Goal: Task Accomplishment & Management: Manage account settings

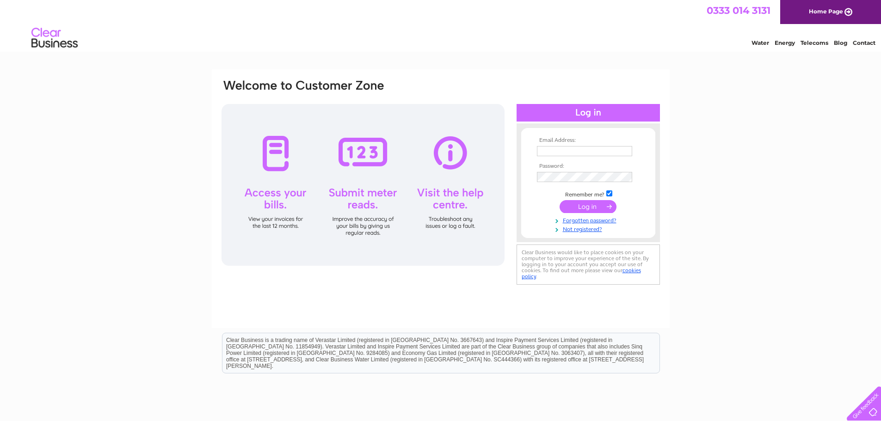
type input "thornhill@robertwilsonandson.co.uk"
click at [593, 208] on input "submit" at bounding box center [587, 206] width 57 height 13
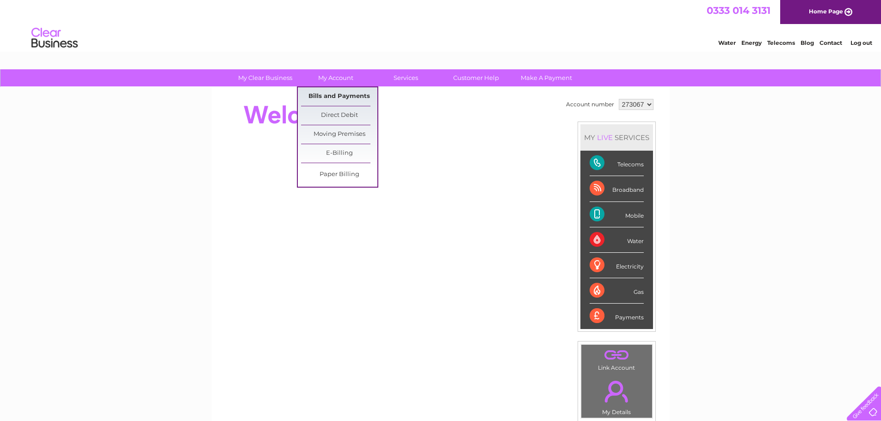
click at [334, 94] on link "Bills and Payments" at bounding box center [339, 96] width 76 height 18
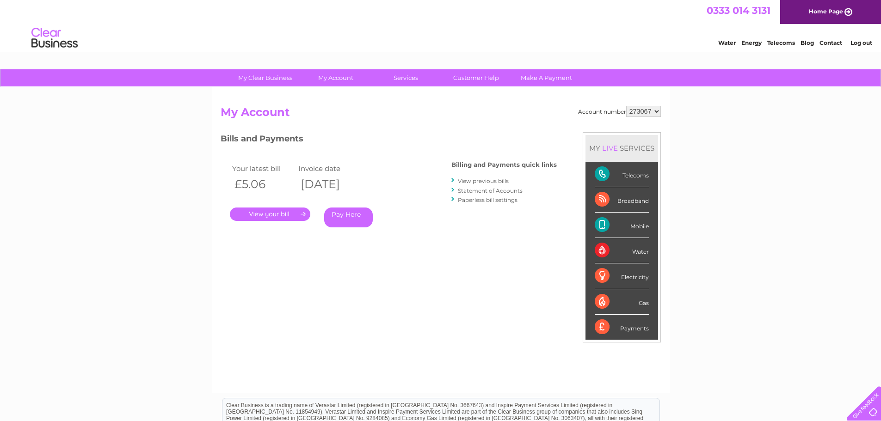
click at [265, 216] on link "." at bounding box center [270, 214] width 80 height 13
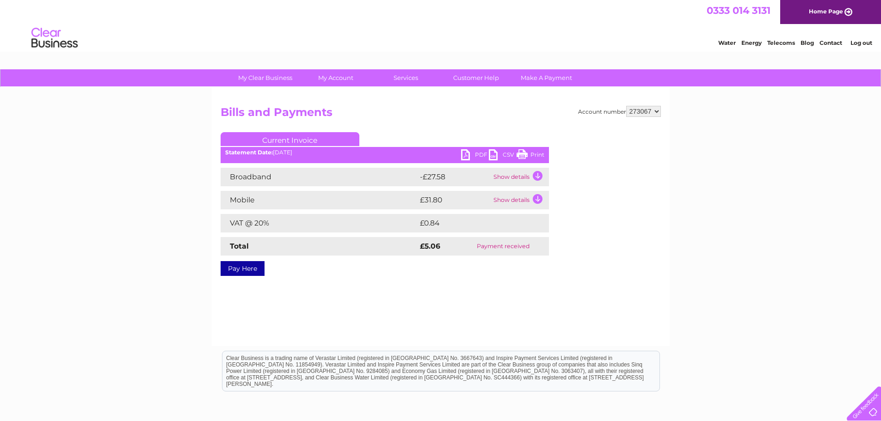
click at [468, 154] on link "PDF" at bounding box center [475, 155] width 28 height 13
click at [155, 183] on div "My Clear Business Login Details My Details My Preferences Link Account My Accou…" at bounding box center [440, 286] width 881 height 435
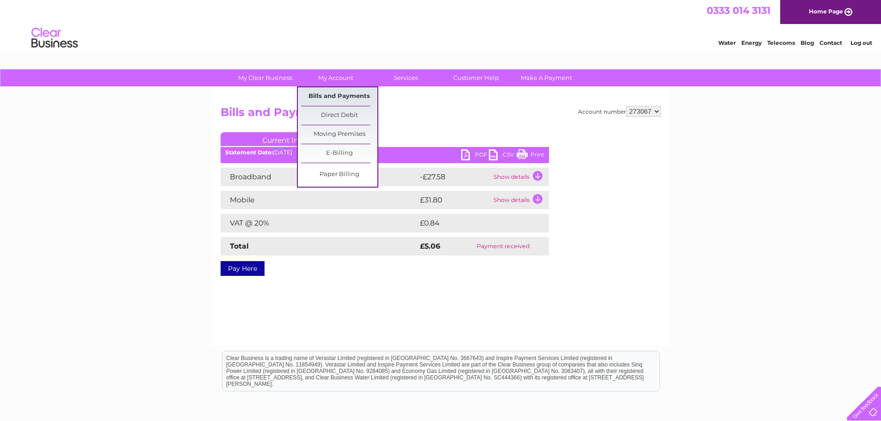
click at [343, 91] on link "Bills and Payments" at bounding box center [339, 96] width 76 height 18
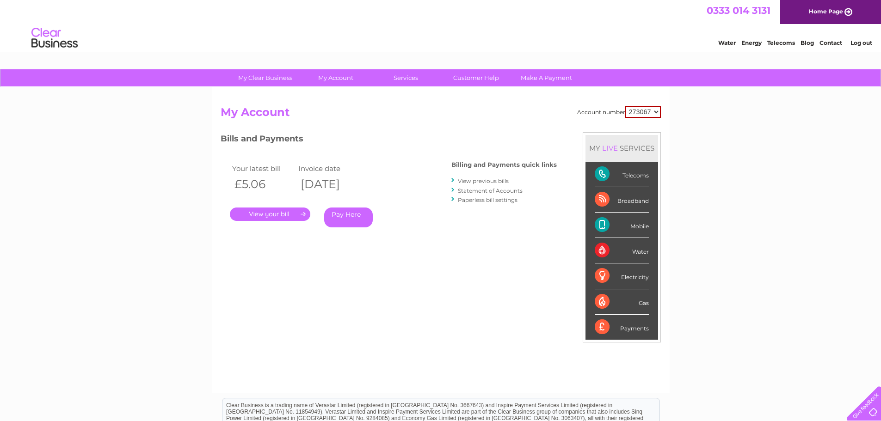
click at [494, 182] on link "View previous bills" at bounding box center [483, 181] width 51 height 7
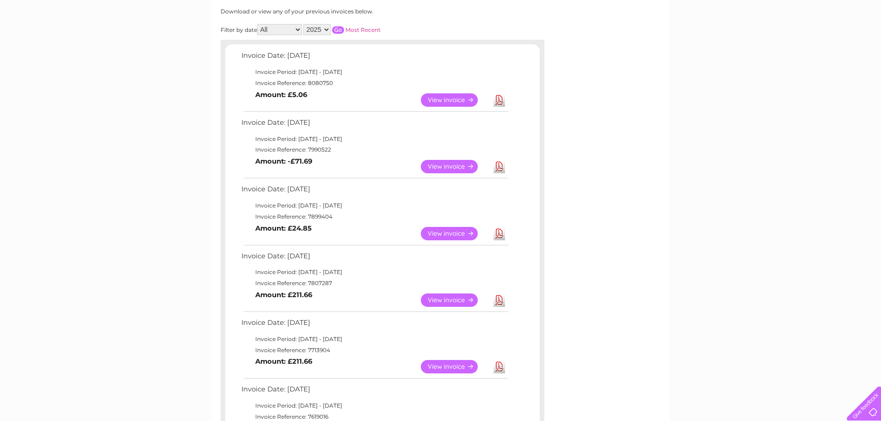
scroll to position [92, 0]
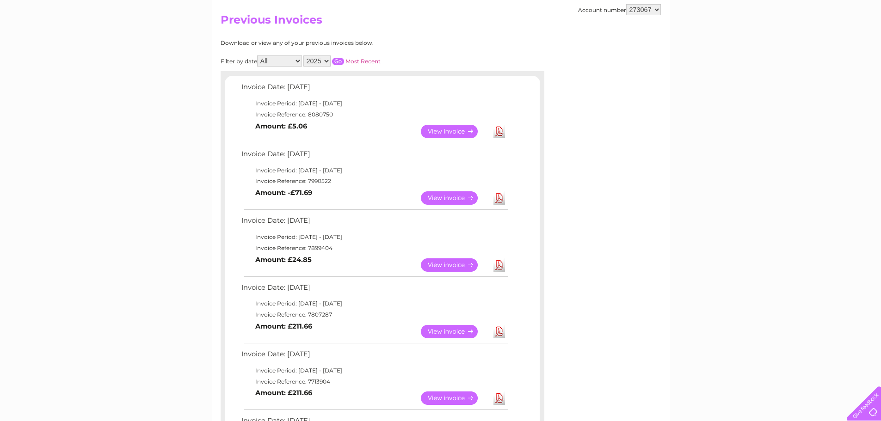
click at [459, 130] on link "View" at bounding box center [455, 131] width 68 height 13
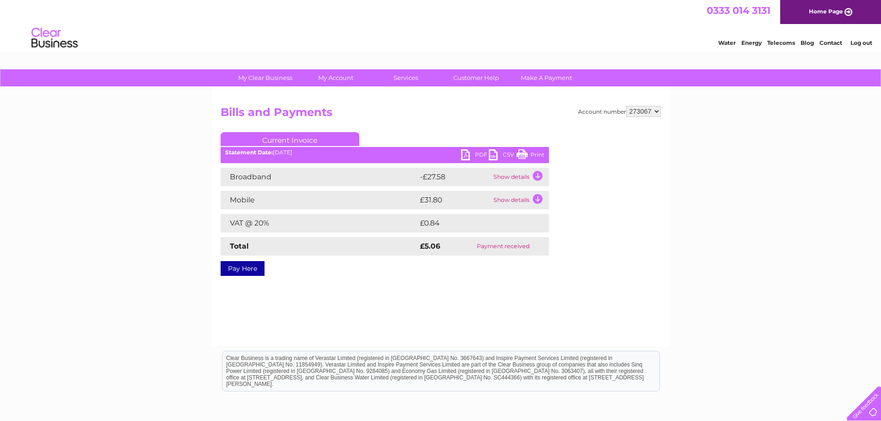
click at [471, 152] on link "PDF" at bounding box center [475, 155] width 28 height 13
